Goal: Task Accomplishment & Management: Use online tool/utility

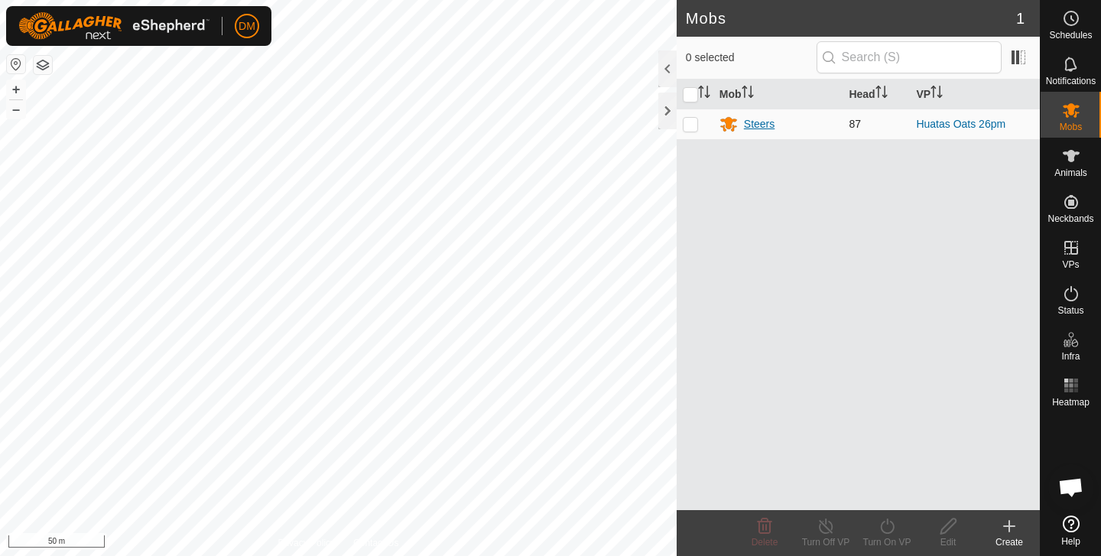
click at [754, 120] on div "Steers" at bounding box center [759, 124] width 31 height 16
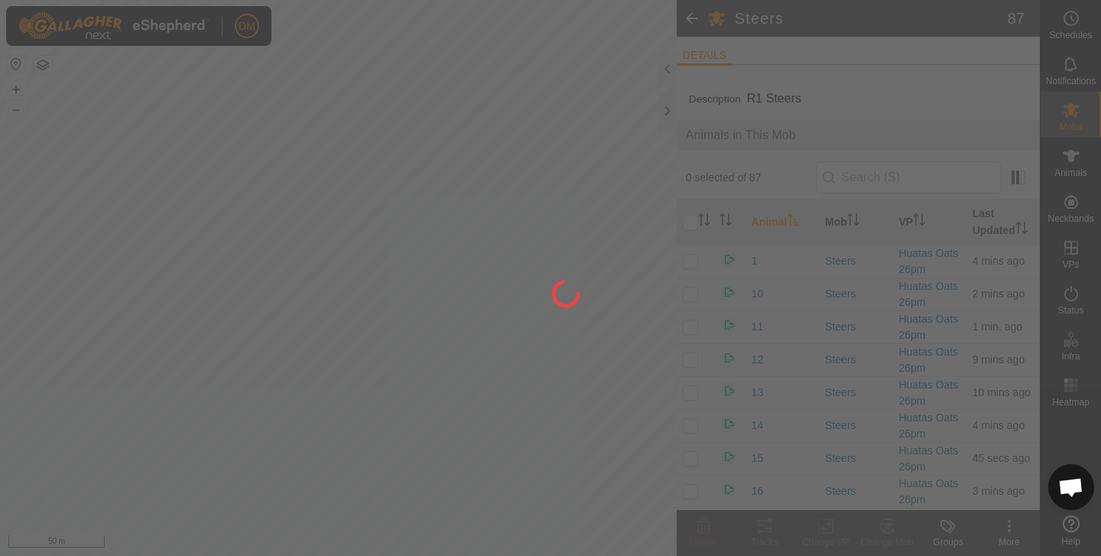
click at [767, 126] on span "Animals in This Mob" at bounding box center [858, 135] width 345 height 18
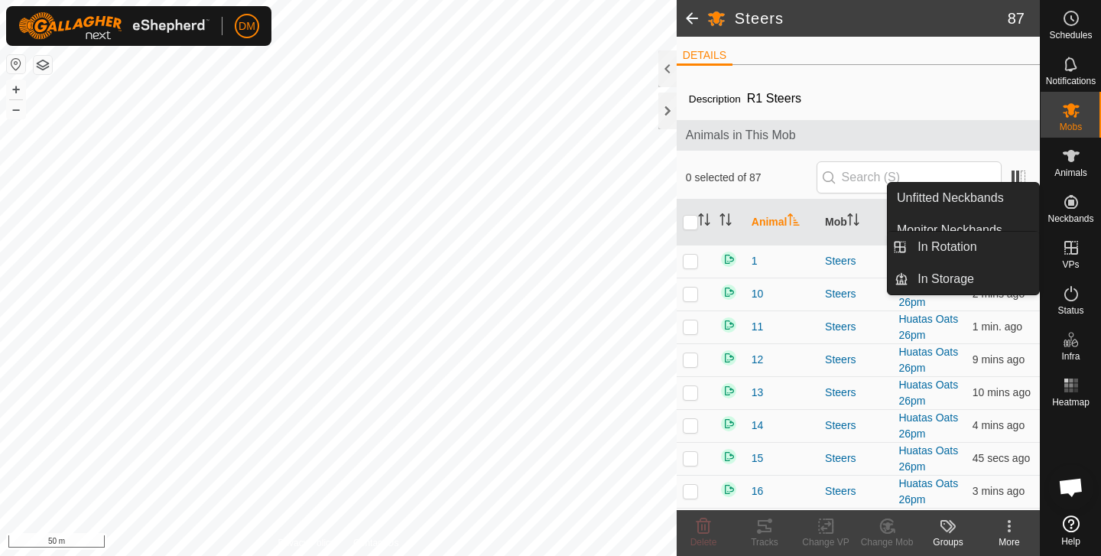
click at [1070, 258] on es-virtualpaddocks-svg-icon at bounding box center [1071, 247] width 28 height 24
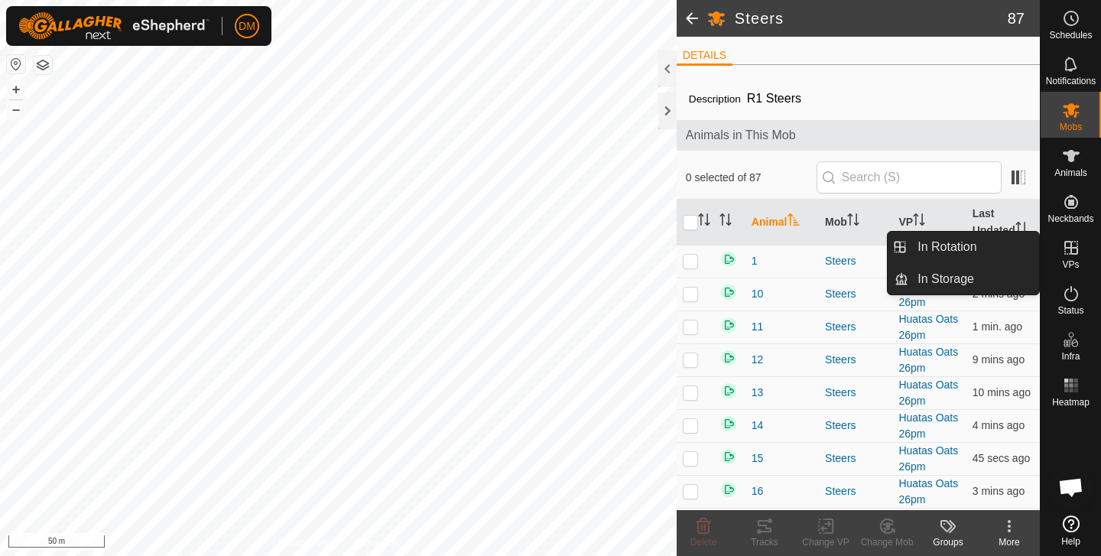
click at [1073, 249] on icon at bounding box center [1071, 248] width 18 height 18
click at [976, 248] on link "In Rotation" at bounding box center [973, 247] width 131 height 31
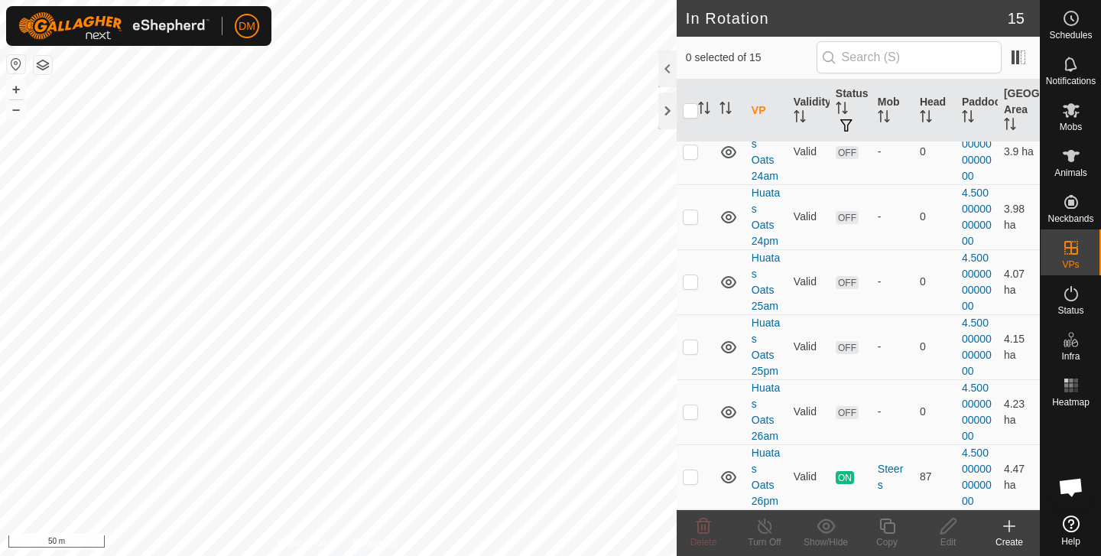
scroll to position [762, 0]
click at [690, 476] on p-checkbox at bounding box center [690, 476] width 15 height 12
checkbox input "true"
click at [767, 526] on icon at bounding box center [764, 526] width 19 height 18
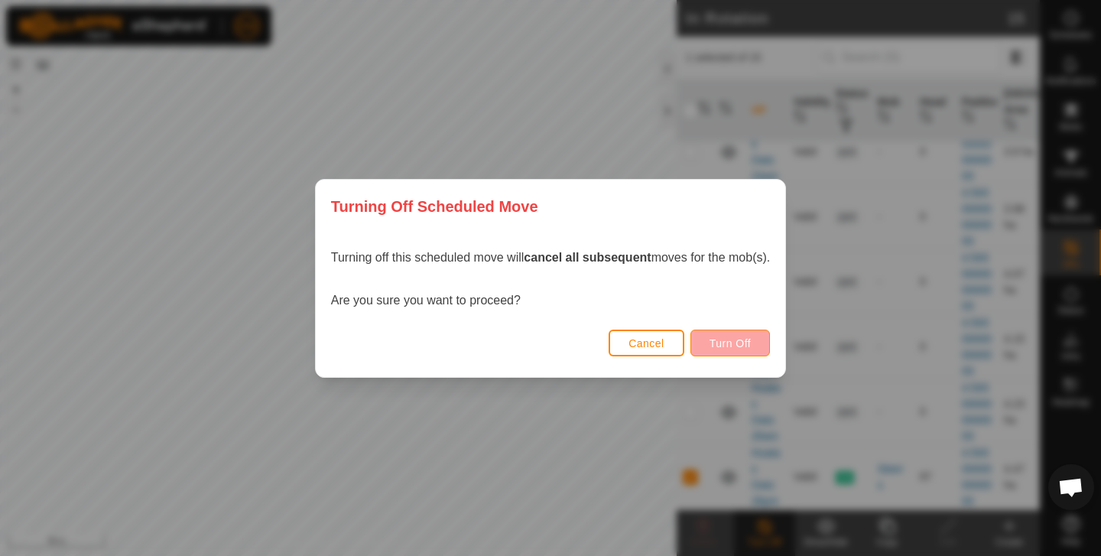
click at [718, 339] on span "Turn Off" at bounding box center [730, 343] width 42 height 12
